Goal: Complete application form

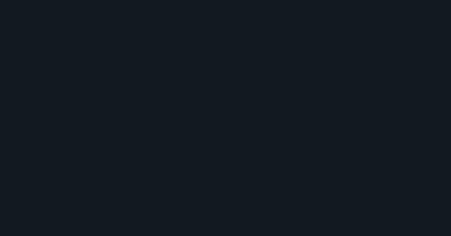
drag, startPoint x: 0, startPoint y: 0, endPoint x: 60, endPoint y: 121, distance: 135.6
click at [60, 121] on div at bounding box center [225, 118] width 451 height 236
click at [277, 59] on div at bounding box center [225, 118] width 451 height 236
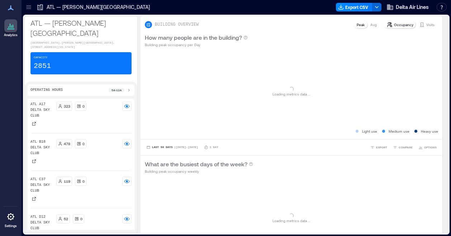
click at [27, 7] on icon at bounding box center [28, 7] width 5 height 1
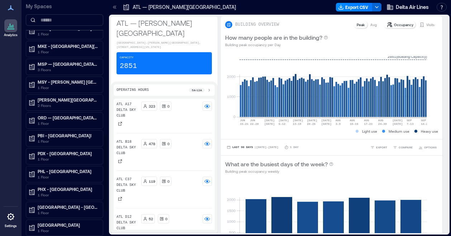
scroll to position [420, 0]
click at [70, 169] on p "PHL - [GEOGRAPHIC_DATA]" at bounding box center [68, 172] width 60 height 6
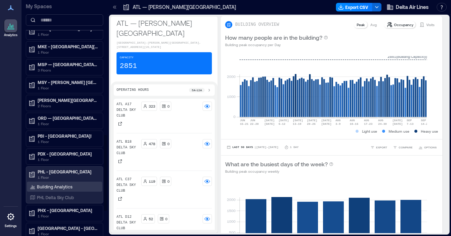
click at [52, 184] on p "Building Analytics" at bounding box center [54, 187] width 35 height 6
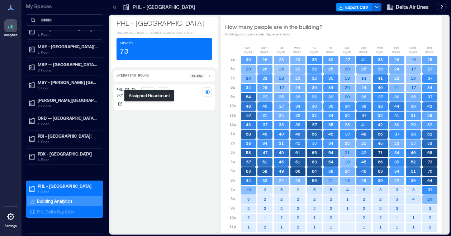
click at [150, 95] on p "73" at bounding box center [151, 92] width 4 height 6
click at [153, 95] on p "73" at bounding box center [151, 92] width 4 height 6
click at [186, 183] on div "PHL Delta Sky Club 73 0" at bounding box center [164, 158] width 101 height 146
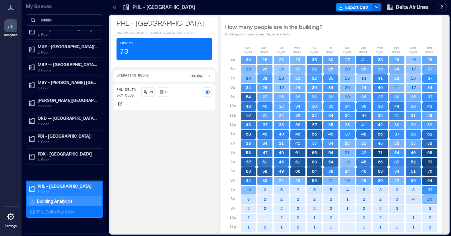
click at [48, 183] on p "PHL - [GEOGRAPHIC_DATA]" at bounding box center [68, 186] width 60 height 6
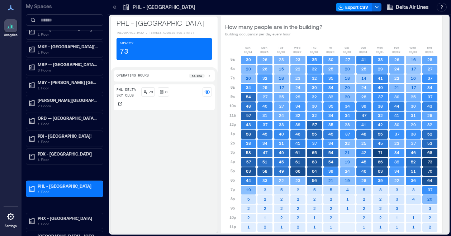
click at [163, 58] on div "Capacity 73" at bounding box center [163, 49] width 95 height 22
click at [65, 189] on p "1 Floor" at bounding box center [68, 192] width 60 height 6
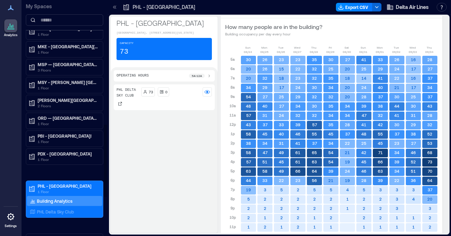
click at [52, 198] on p "Building Analytics" at bounding box center [54, 201] width 35 height 6
click at [49, 209] on p "PHL Delta Sky Club" at bounding box center [55, 212] width 37 height 6
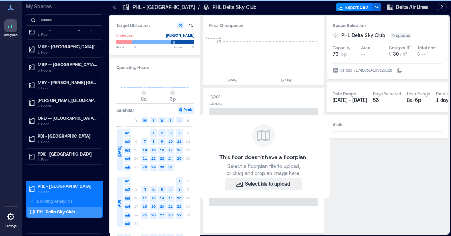
scroll to position [0, 3675]
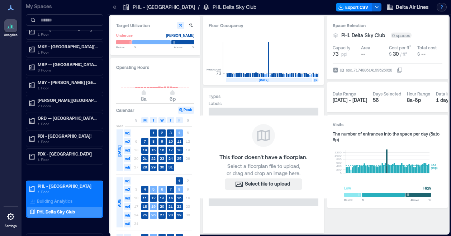
click at [441, 7] on button "button" at bounding box center [441, 7] width 10 height 9
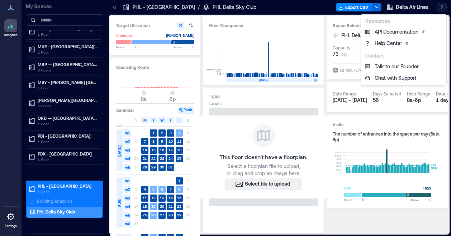
click at [383, 232] on div "Space Selection PHL Delta Sky Club 0 spaces Capacity 73 ppl Area -- Cost per ft…" at bounding box center [387, 124] width 121 height 217
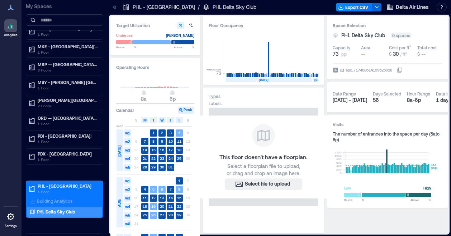
click at [425, 22] on h3 "Space Selection" at bounding box center [387, 25] width 110 height 7
click at [336, 37] on icon at bounding box center [335, 36] width 6 height 6
click at [399, 34] on div "0 spaces" at bounding box center [401, 36] width 21 height 6
click at [365, 70] on div "spc_717488614199526028" at bounding box center [369, 70] width 48 height 7
click at [397, 70] on button "ID spc_717488614199526028" at bounding box center [400, 70] width 6 height 6
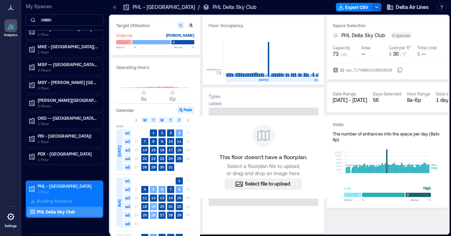
click at [402, 69] on icon at bounding box center [400, 70] width 6 height 6
click at [362, 69] on div "spc_717488614199526028" at bounding box center [369, 70] width 48 height 7
click at [397, 69] on button "ID spc_717488614199526028" at bounding box center [400, 70] width 6 height 6
click at [362, 69] on div "spc_717488614199526028" at bounding box center [369, 70] width 48 height 7
click at [397, 69] on button "ID spc_717488614199526028" at bounding box center [400, 70] width 6 height 6
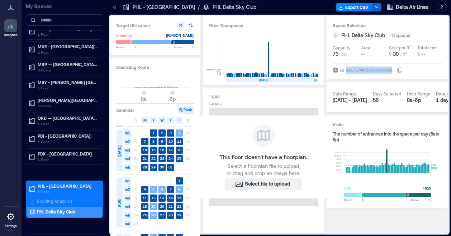
click at [362, 69] on div "spc_717488614199526028" at bounding box center [369, 70] width 48 height 7
click at [397, 69] on button "ID spc_717488614199526028" at bounding box center [400, 70] width 6 height 6
click at [362, 69] on div "spc_717488614199526028" at bounding box center [369, 70] width 48 height 7
click at [397, 69] on button "ID spc_717488614199526028" at bounding box center [400, 70] width 6 height 6
click at [11, 220] on icon at bounding box center [10, 217] width 7 height 7
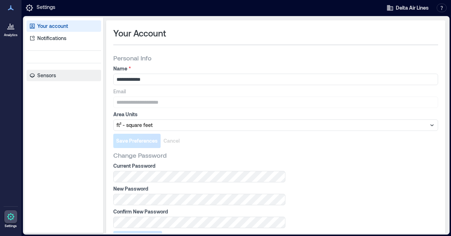
click at [39, 77] on p "Sensors" at bounding box center [46, 75] width 19 height 7
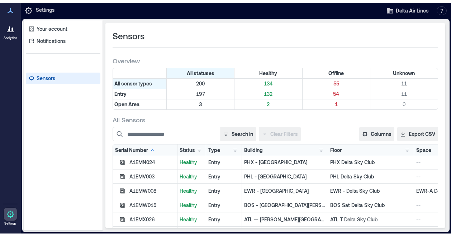
scroll to position [1176, 0]
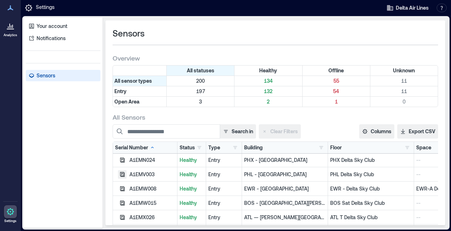
click at [122, 176] on icon "button" at bounding box center [122, 174] width 5 height 5
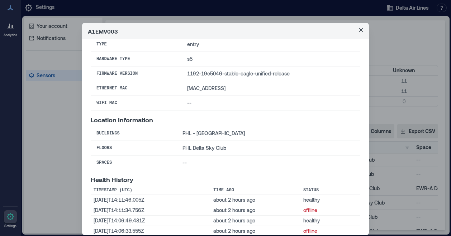
scroll to position [50, 0]
click at [177, 162] on td "--" at bounding box center [268, 163] width 183 height 15
click at [144, 197] on td "[DATE]T14:11:46.005Z" at bounding box center [151, 201] width 120 height 10
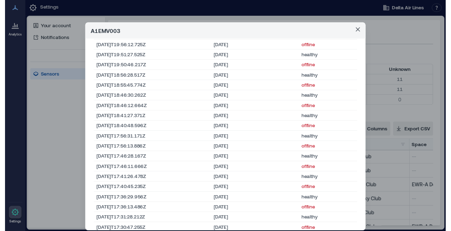
scroll to position [5006, 0]
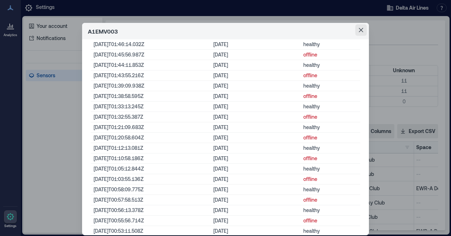
click at [359, 31] on icon "Close" at bounding box center [361, 30] width 4 height 4
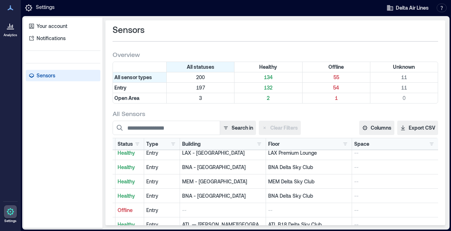
scroll to position [1324, 1]
click at [40, 42] on link "Notifications" at bounding box center [63, 38] width 75 height 11
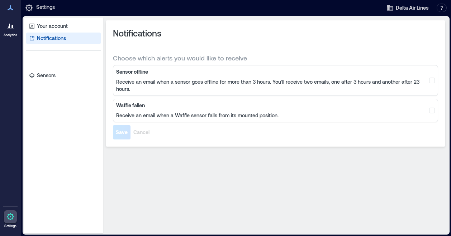
click at [10, 28] on icon at bounding box center [9, 26] width 1 height 4
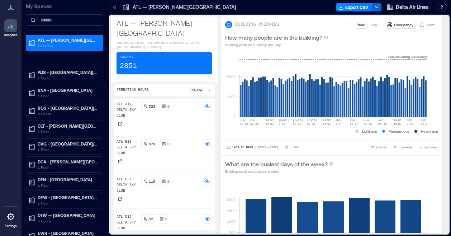
click at [38, 8] on p "My Spaces" at bounding box center [64, 6] width 77 height 7
click at [12, 9] on icon at bounding box center [11, 7] width 6 height 5
click at [13, 29] on icon at bounding box center [10, 29] width 7 height 1
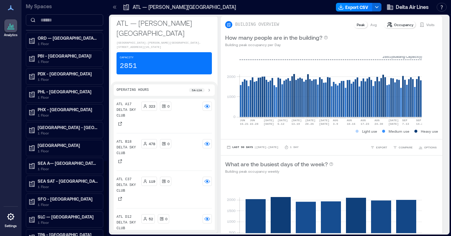
scroll to position [500, 0]
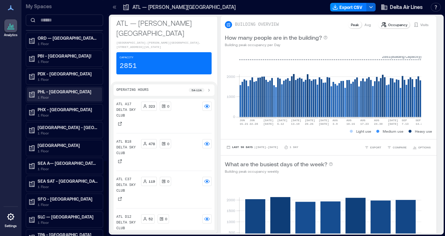
click at [57, 89] on p "PHL - [GEOGRAPHIC_DATA]" at bounding box center [68, 92] width 60 height 6
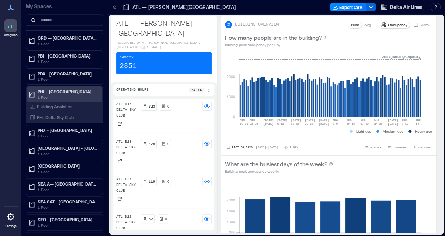
click at [57, 89] on p "PHL - [GEOGRAPHIC_DATA]" at bounding box center [68, 92] width 60 height 6
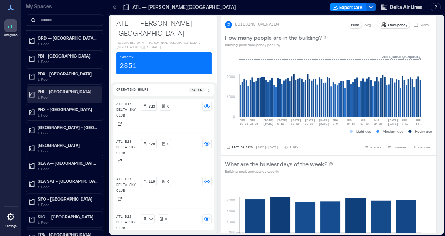
click at [57, 89] on p "PHL - [GEOGRAPHIC_DATA]" at bounding box center [68, 92] width 60 height 6
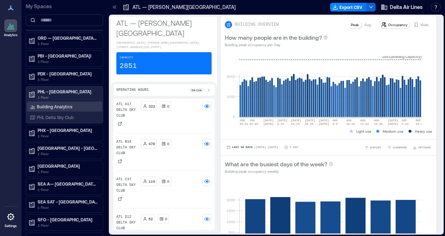
click at [52, 102] on div "Building Analytics" at bounding box center [64, 107] width 75 height 10
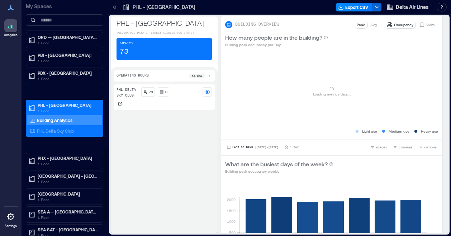
scroll to position [486, 0]
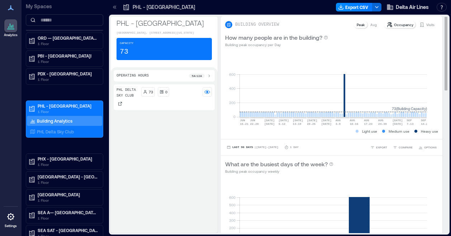
click at [426, 25] on p "Visits" at bounding box center [430, 25] width 8 height 6
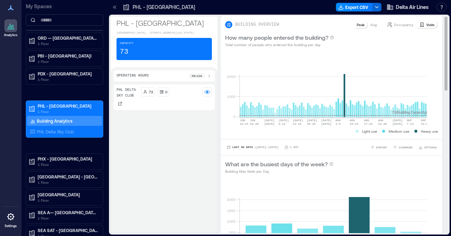
click at [401, 26] on p "Occupancy" at bounding box center [403, 25] width 19 height 6
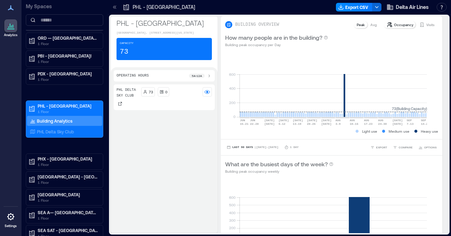
click at [157, 60] on div "Capacity 73" at bounding box center [163, 49] width 95 height 22
click at [151, 95] on p "73" at bounding box center [151, 92] width 4 height 6
click at [210, 95] on rect at bounding box center [207, 92] width 6 height 6
click at [121, 106] on icon at bounding box center [120, 104] width 4 height 4
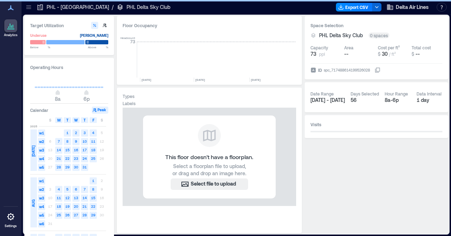
scroll to position [0, 3636]
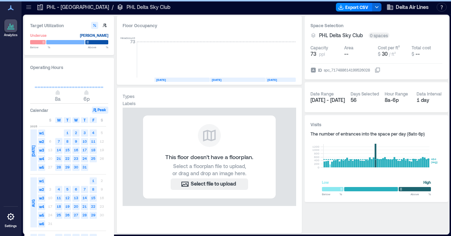
click at [380, 71] on icon at bounding box center [377, 70] width 6 height 6
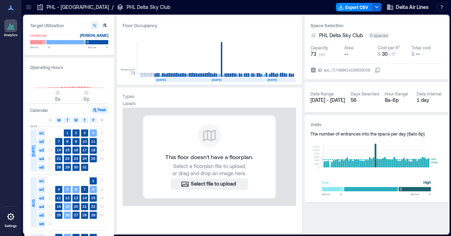
click at [380, 34] on div "0 spaces" at bounding box center [378, 36] width 21 height 6
click at [62, 6] on p "PHL - [GEOGRAPHIC_DATA]" at bounding box center [78, 7] width 62 height 7
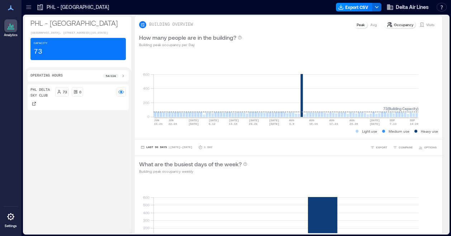
click at [59, 59] on div "Capacity 73" at bounding box center [77, 49] width 95 height 22
click at [124, 78] on icon at bounding box center [123, 76] width 1 height 3
click at [69, 102] on div "73" at bounding box center [62, 96] width 14 height 9
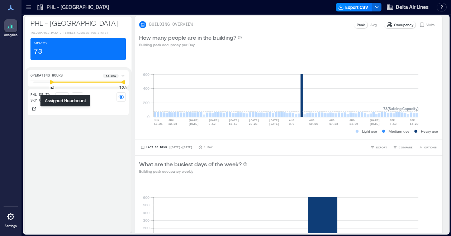
click at [67, 100] on p "73" at bounding box center [65, 97] width 4 height 6
drag, startPoint x: 67, startPoint y: 112, endPoint x: 89, endPoint y: 152, distance: 45.8
click at [89, 152] on div "PHL Delta Sky Club 73 0" at bounding box center [78, 160] width 101 height 141
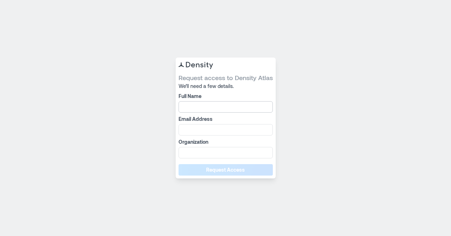
click at [208, 109] on input "Full Name" at bounding box center [225, 106] width 94 height 11
type input "**********"
click at [202, 127] on input "Email Address" at bounding box center [225, 129] width 94 height 11
type input "**********"
click at [204, 154] on input "Organization" at bounding box center [225, 152] width 94 height 11
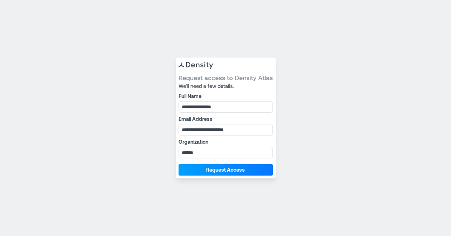
type input "*****"
click at [214, 168] on span "Request Access" at bounding box center [225, 170] width 39 height 7
